Goal: Navigation & Orientation: Find specific page/section

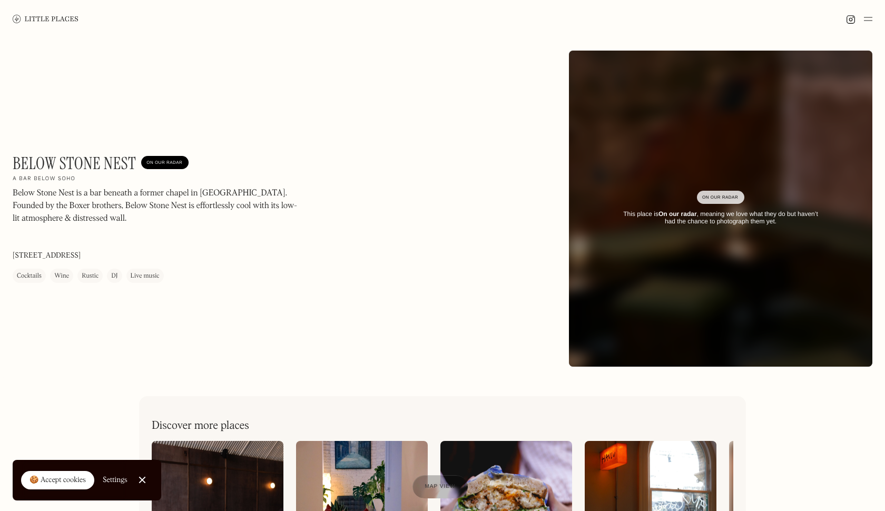
scroll to position [852, 0]
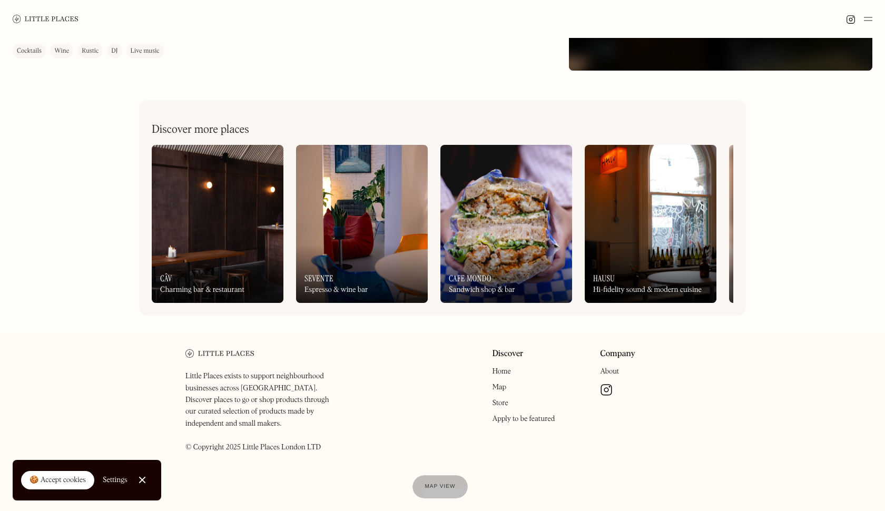
click at [357, 243] on img at bounding box center [362, 224] width 132 height 158
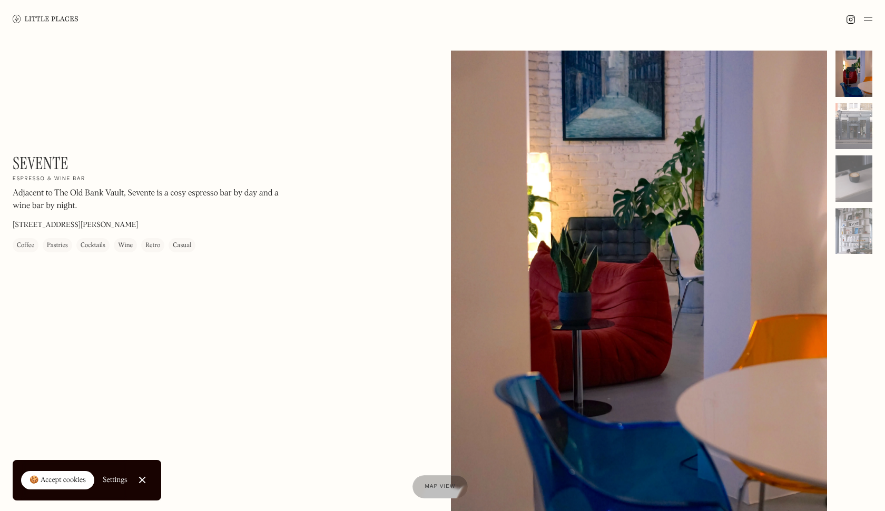
click at [50, 20] on img at bounding box center [46, 19] width 66 height 8
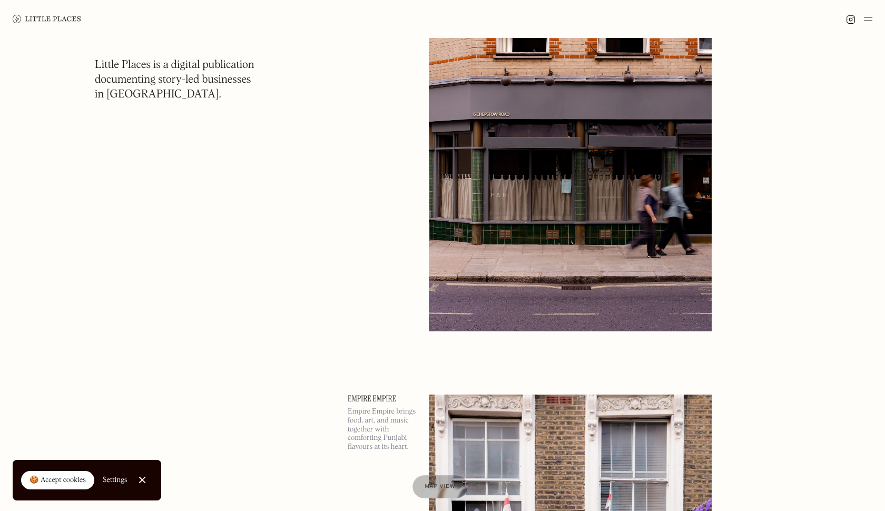
scroll to position [184, 0]
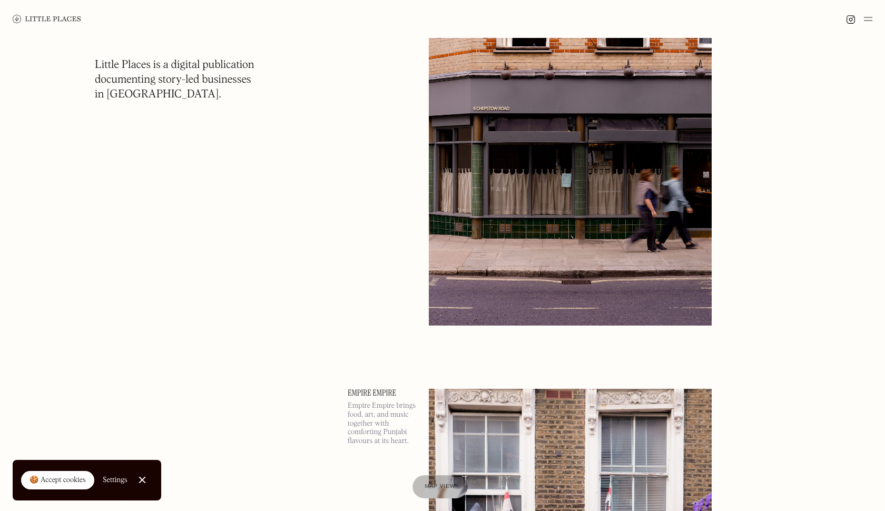
click at [493, 149] on img at bounding box center [570, 121] width 283 height 409
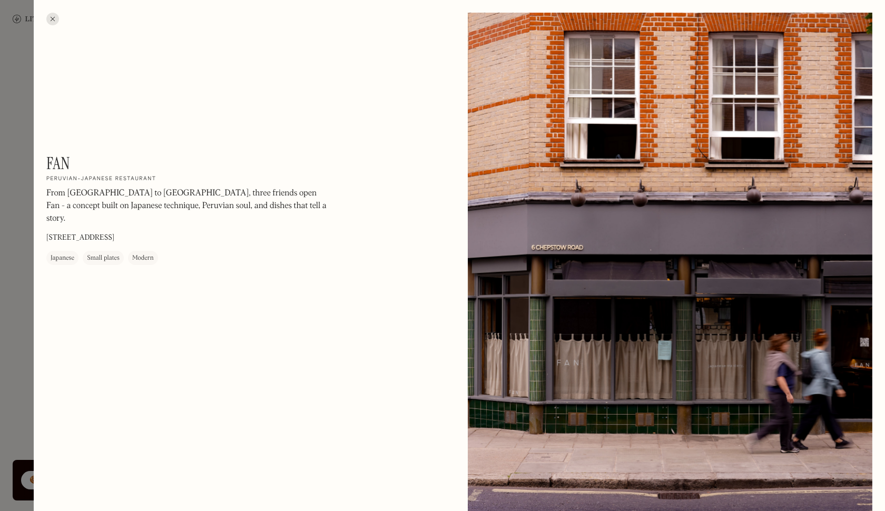
click at [53, 22] on div at bounding box center [52, 19] width 13 height 13
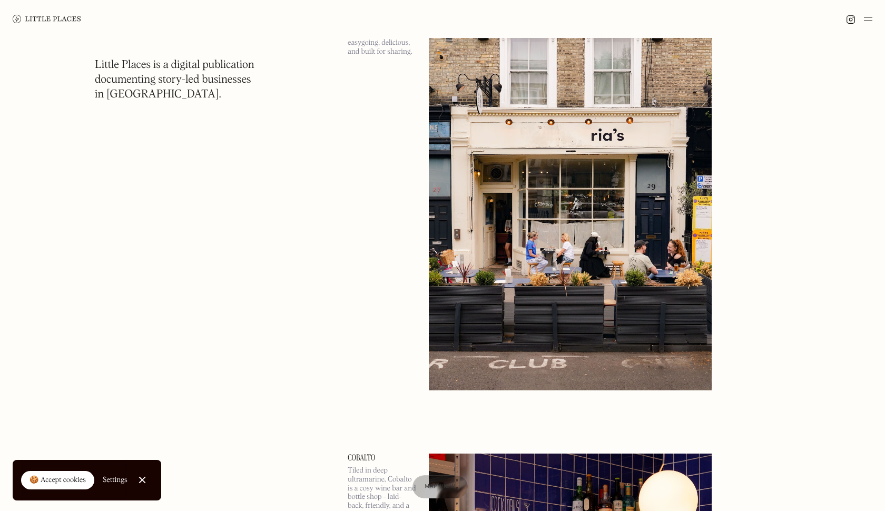
scroll to position [2018, 0]
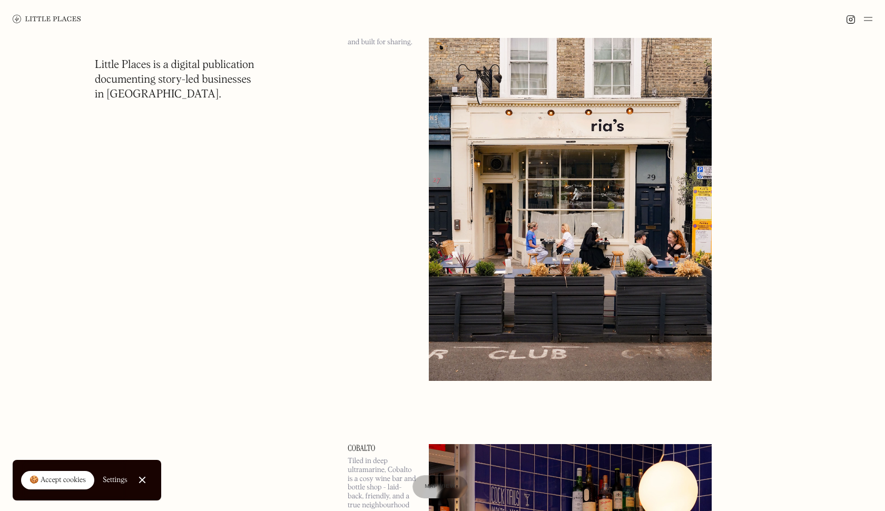
click at [492, 298] on img at bounding box center [570, 176] width 283 height 409
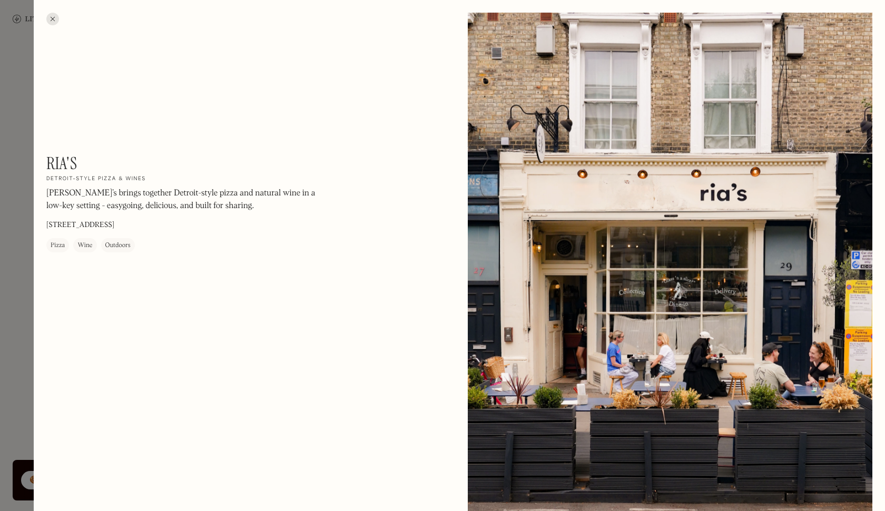
click at [51, 16] on div at bounding box center [52, 19] width 13 height 13
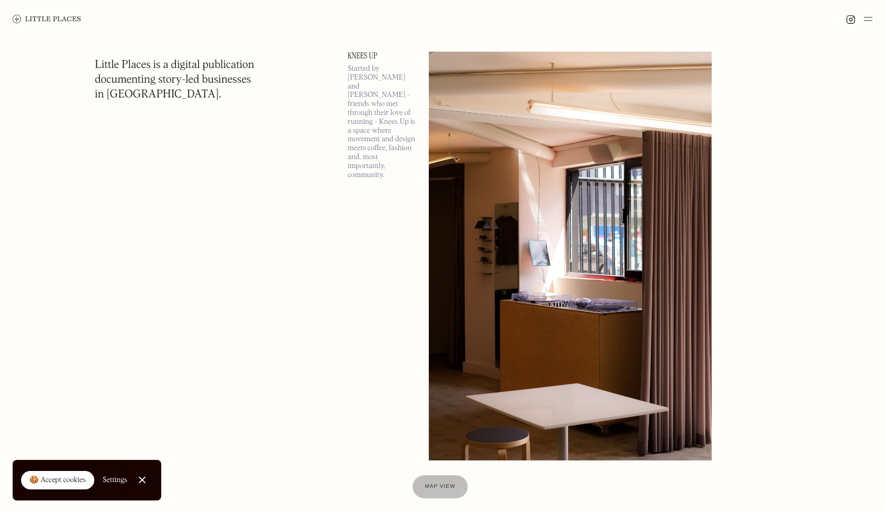
scroll to position [6657, 0]
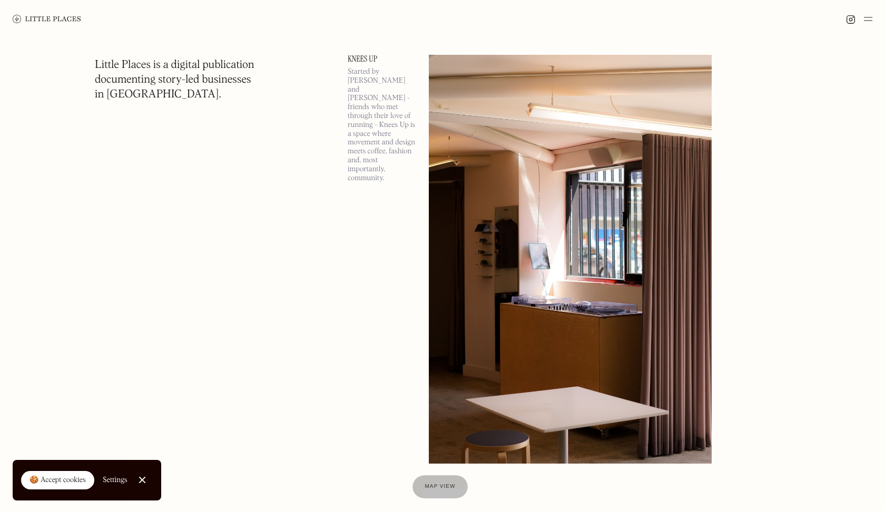
click at [461, 124] on img at bounding box center [570, 259] width 283 height 409
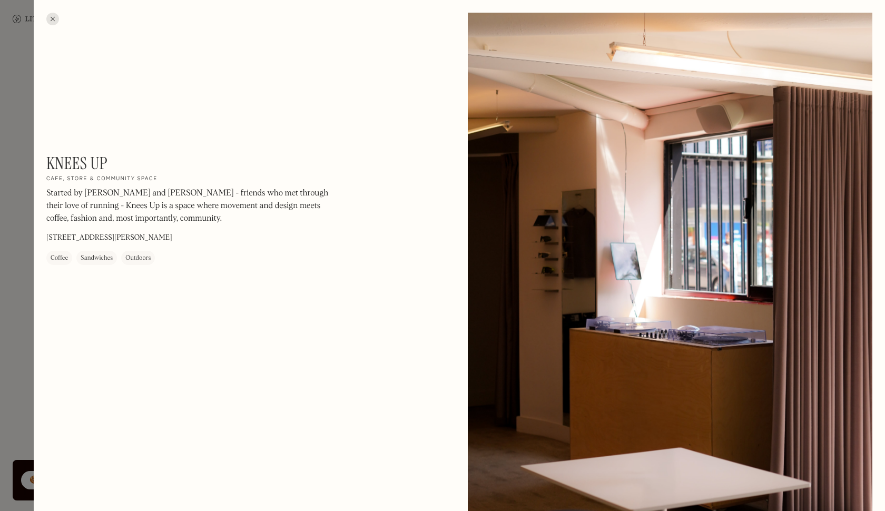
click at [21, 261] on div at bounding box center [442, 255] width 885 height 511
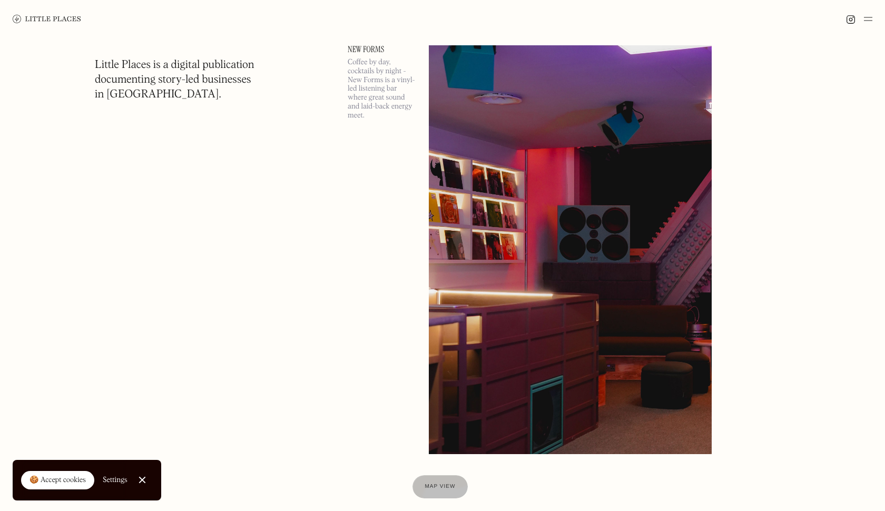
scroll to position [10422, 0]
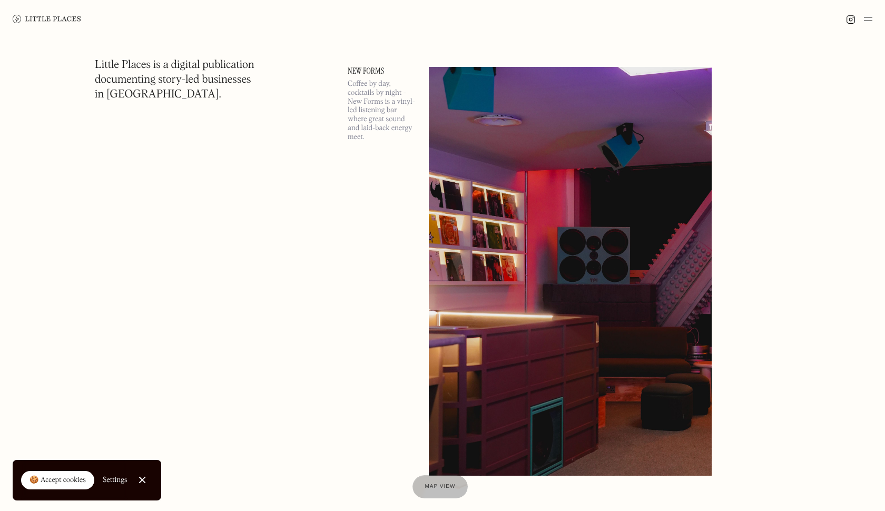
click at [446, 97] on img at bounding box center [570, 271] width 283 height 409
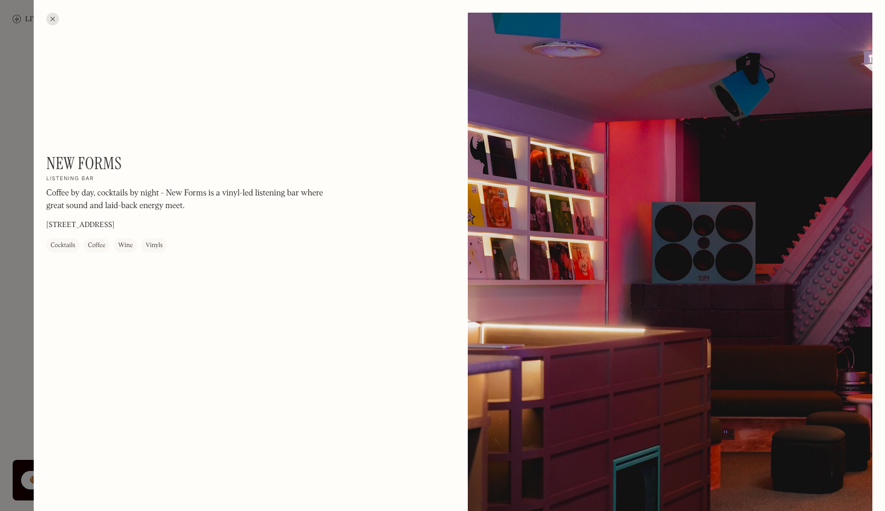
drag, startPoint x: 157, startPoint y: 224, endPoint x: 304, endPoint y: 277, distance: 156.9
click at [279, 256] on div "New Forms On Our Radar Listening bar Coffee by day, cocktails by night - New Fo…" at bounding box center [248, 209] width 405 height 112
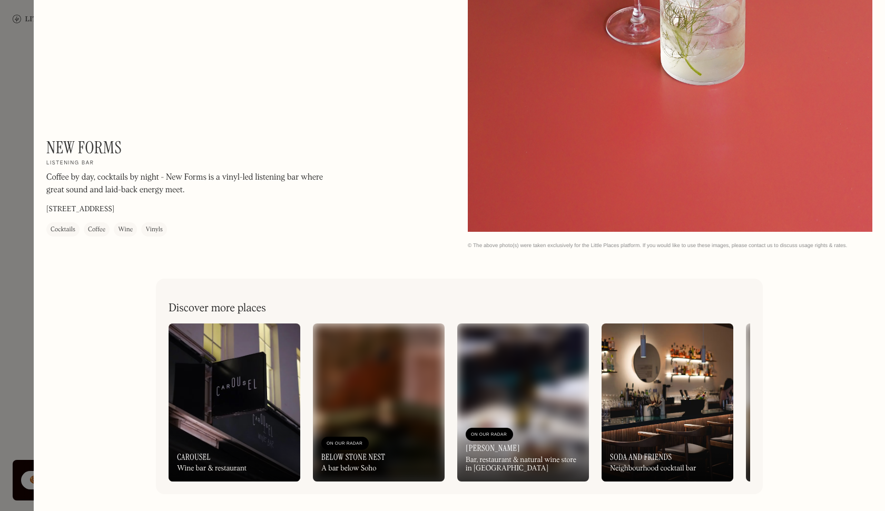
scroll to position [1315, 0]
drag, startPoint x: 202, startPoint y: 174, endPoint x: 194, endPoint y: 193, distance: 20.6
click at [194, 193] on p "Coffee by day, cocktails by night - New Forms is a vinyl-led listening bar wher…" at bounding box center [188, 183] width 285 height 25
click at [646, 407] on img at bounding box center [668, 403] width 132 height 158
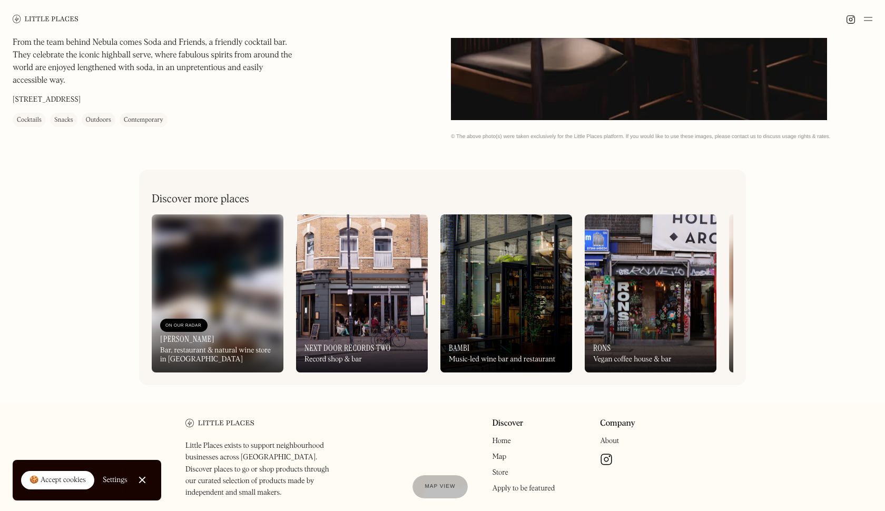
scroll to position [402, 0]
click at [485, 278] on img at bounding box center [507, 293] width 132 height 158
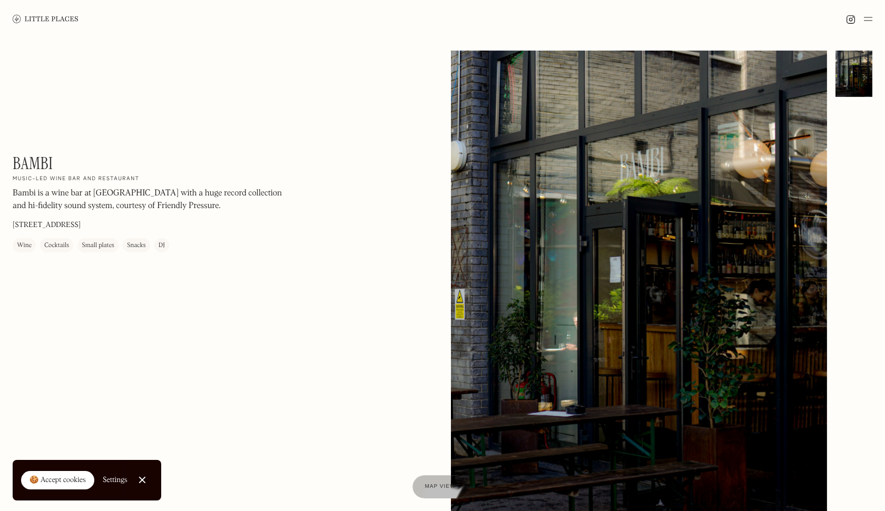
scroll to position [457, 0]
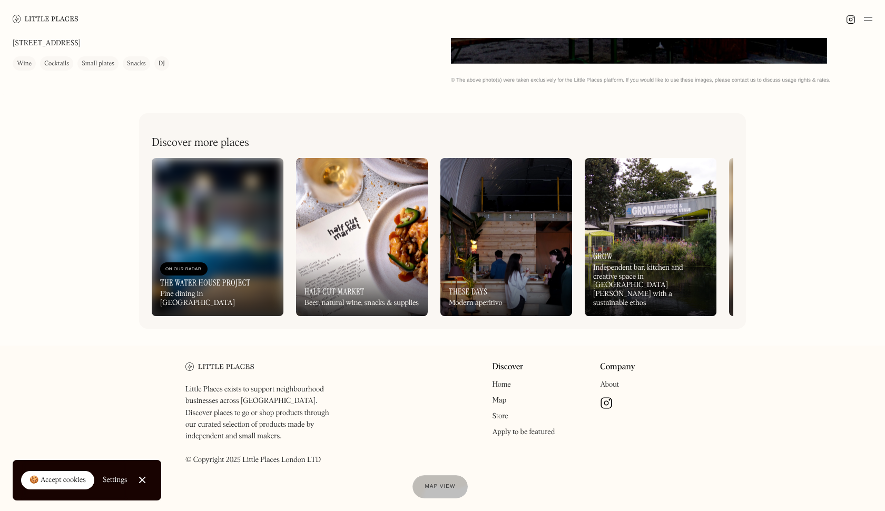
click at [521, 257] on img at bounding box center [507, 237] width 132 height 158
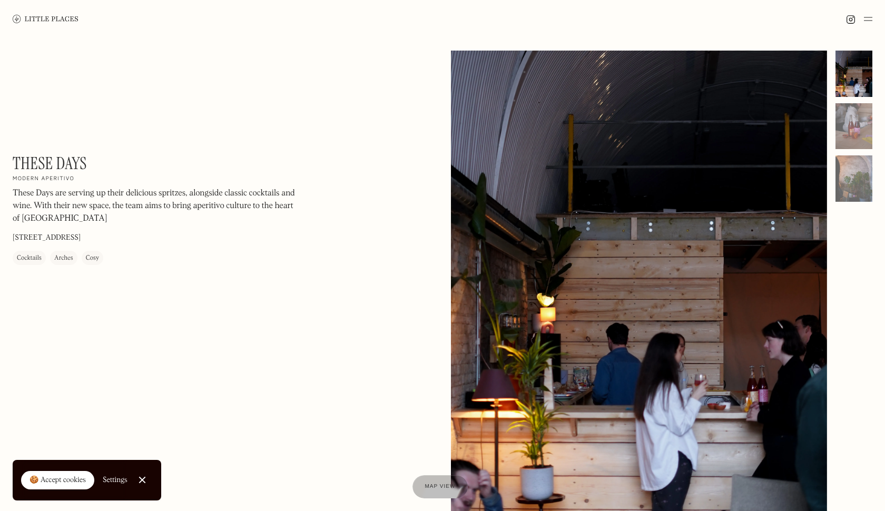
click at [65, 15] on img at bounding box center [46, 19] width 66 height 8
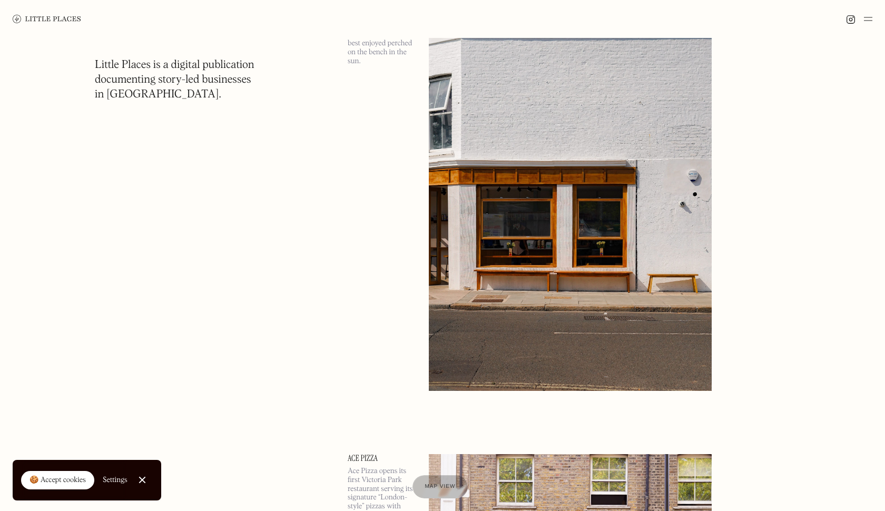
scroll to position [2755, 0]
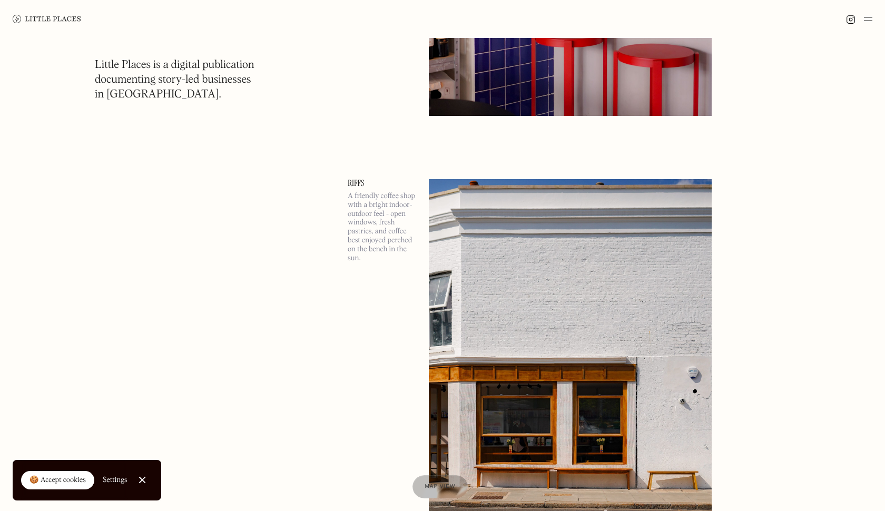
click at [502, 292] on img at bounding box center [570, 383] width 283 height 409
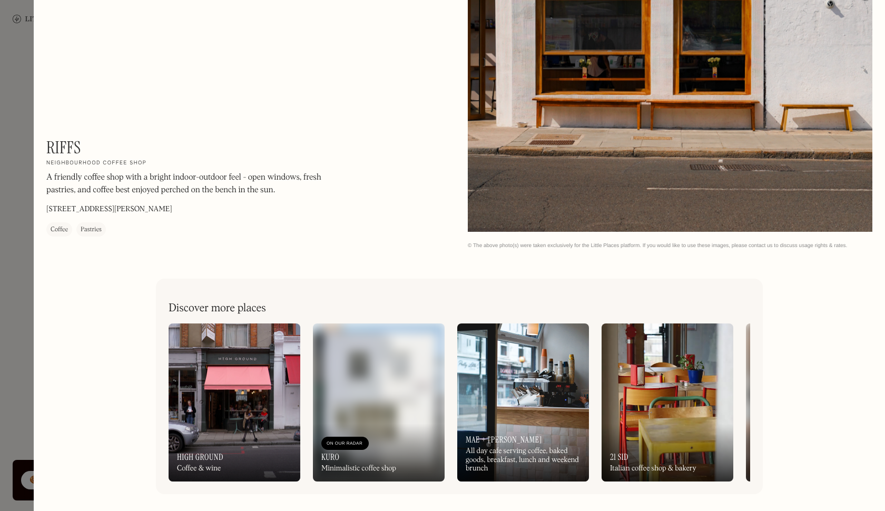
scroll to position [1315, 0]
